Goal: Find specific page/section: Find specific page/section

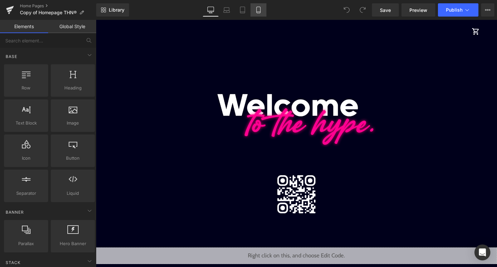
click at [259, 9] on icon at bounding box center [258, 10] width 7 height 7
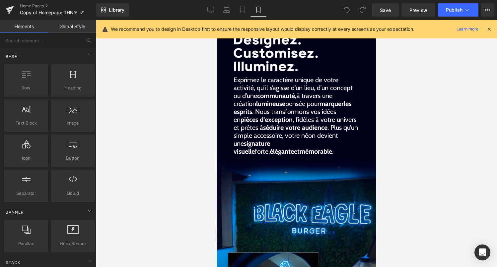
scroll to position [225, 0]
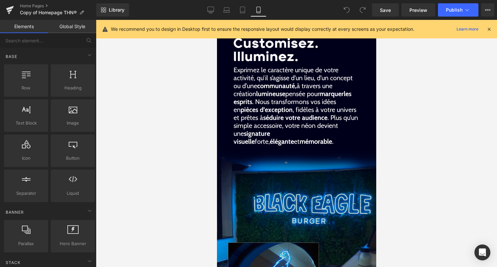
click at [307, 198] on img at bounding box center [296, 248] width 159 height 202
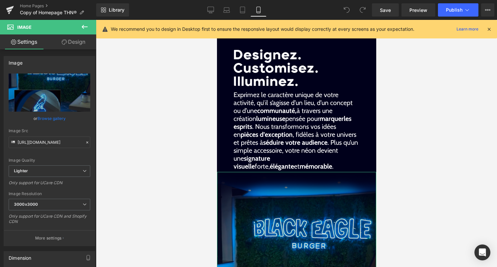
scroll to position [200, 0]
